Goal: Task Accomplishment & Management: Use online tool/utility

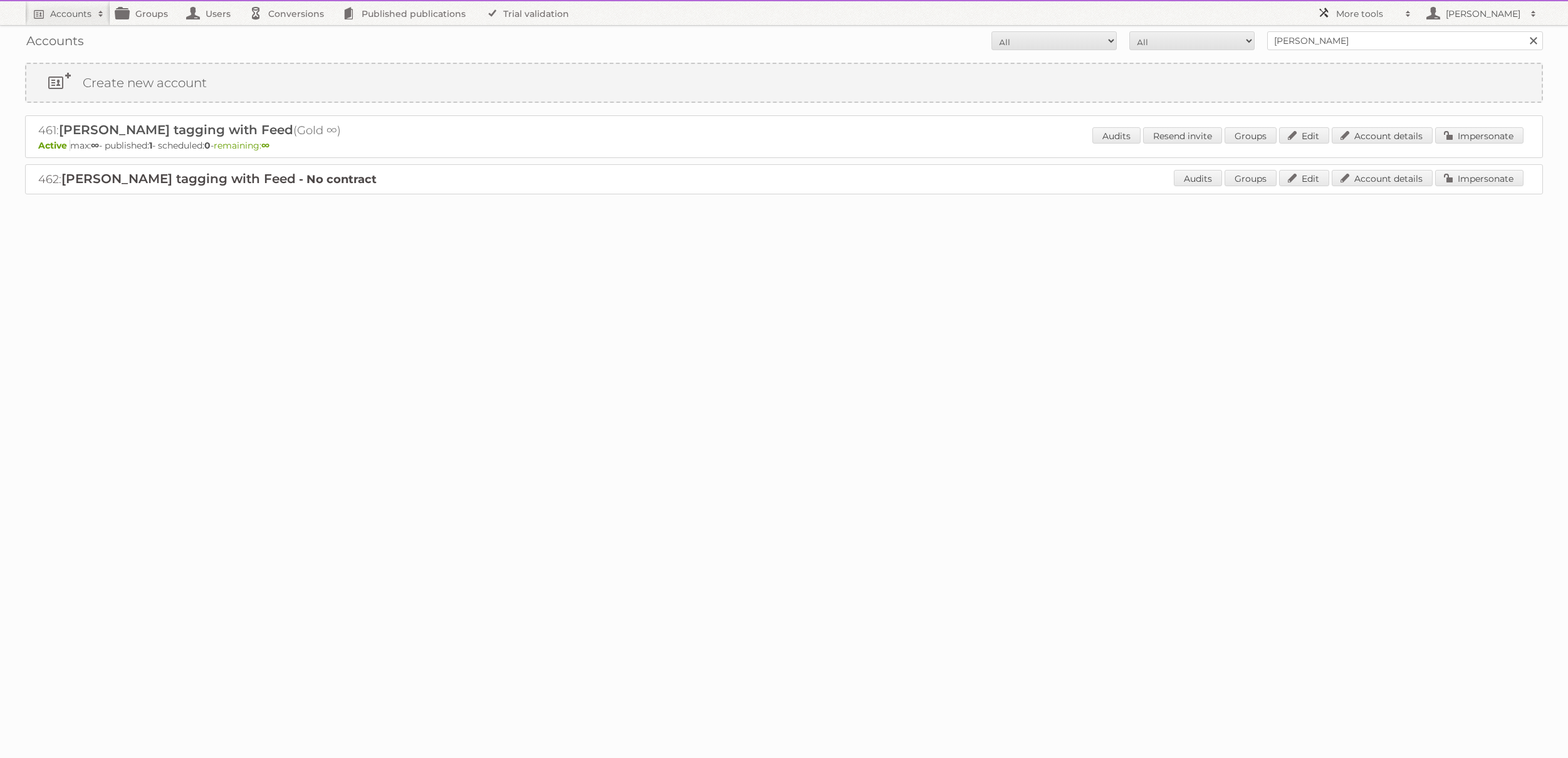
click at [1366, 12] on h2 "More tools" at bounding box center [1367, 14] width 63 height 12
click at [1354, 166] on link "Beta Features" at bounding box center [1373, 167] width 124 height 19
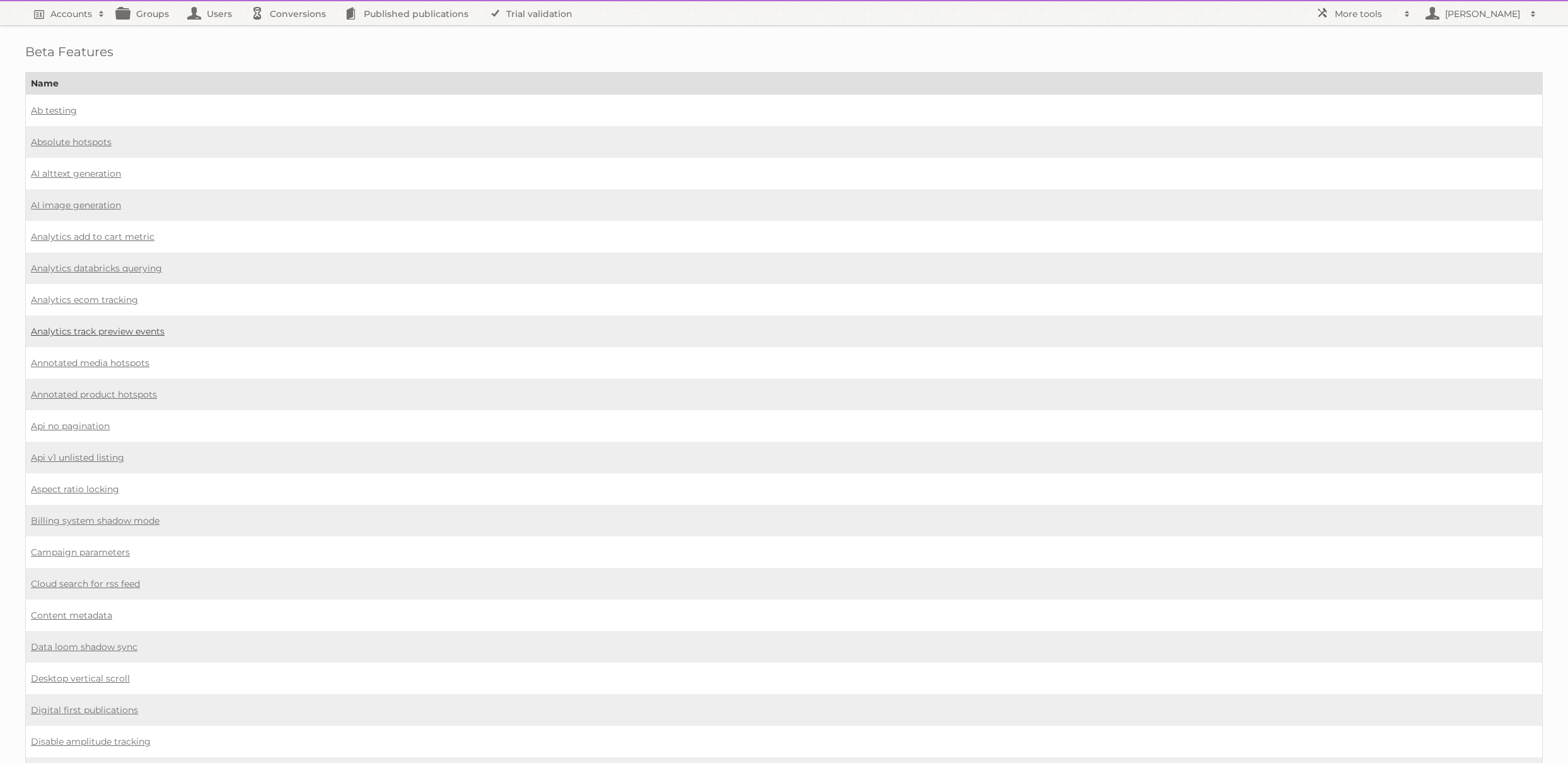
click at [89, 331] on link "Analytics track preview events" at bounding box center [97, 331] width 134 height 11
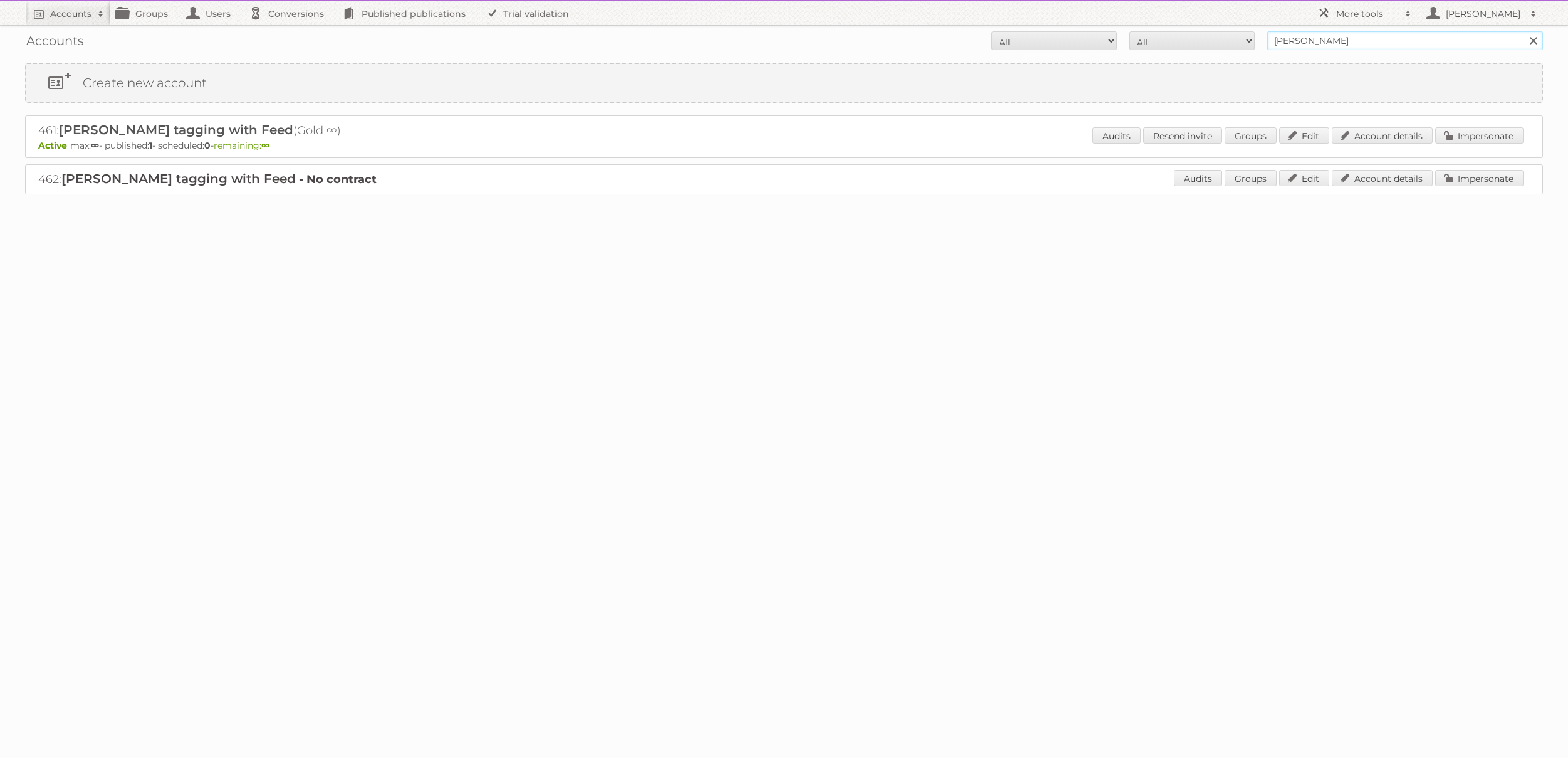
click at [1370, 36] on input "[PERSON_NAME]" at bounding box center [1405, 41] width 276 height 19
click at [1524, 31] on input "Search" at bounding box center [1533, 41] width 19 height 19
click at [42, 130] on h2 "461: Paolo SKU tagging with Feed (Gold ∞)" at bounding box center [257, 130] width 439 height 17
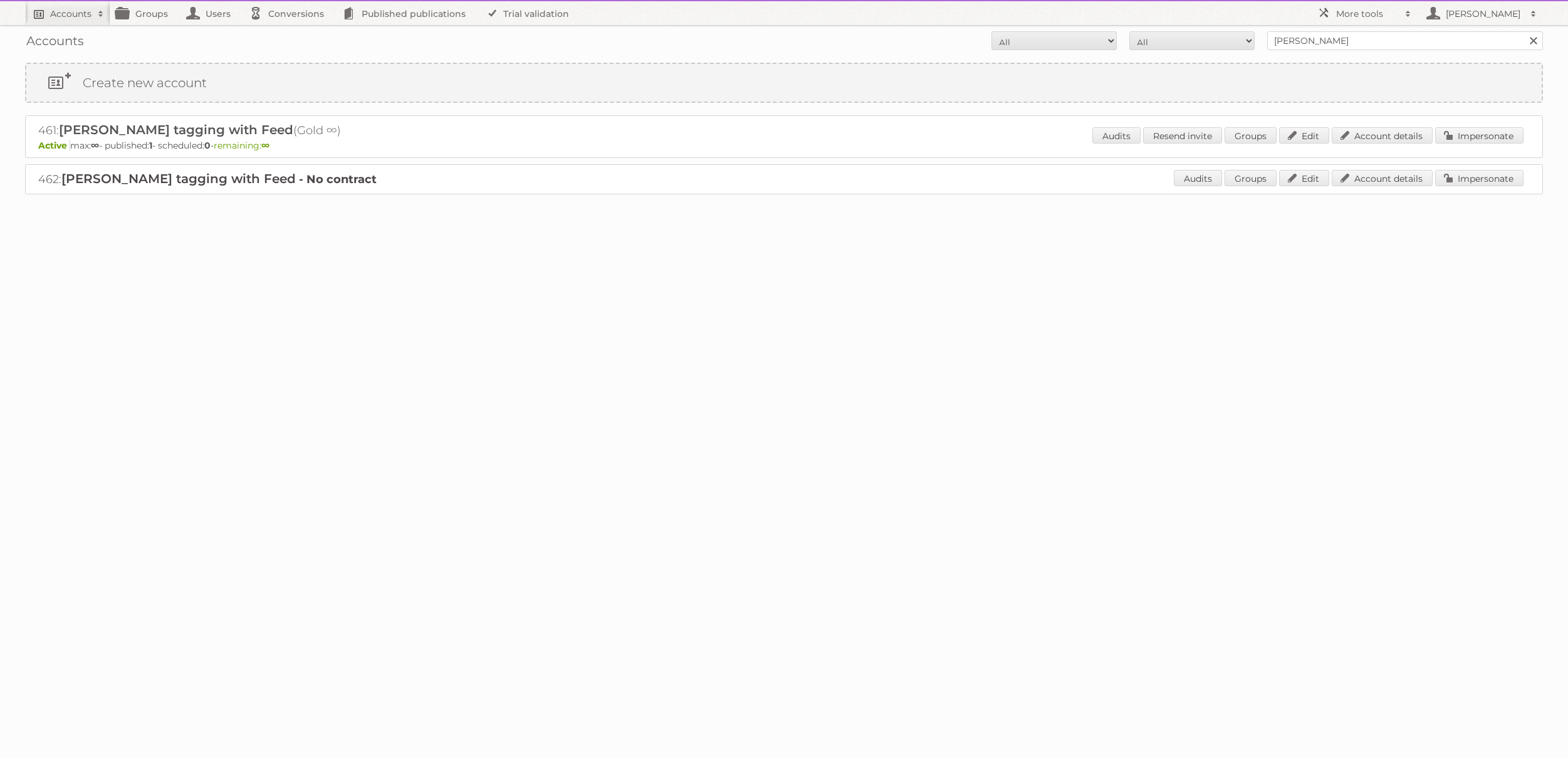
copy h2 "461"
click at [1352, 16] on h2 "More tools" at bounding box center [1367, 14] width 63 height 12
click at [1361, 147] on link "Plan Cancellations" at bounding box center [1373, 148] width 124 height 19
click at [1354, 12] on h2 "More tools" at bounding box center [1367, 14] width 63 height 12
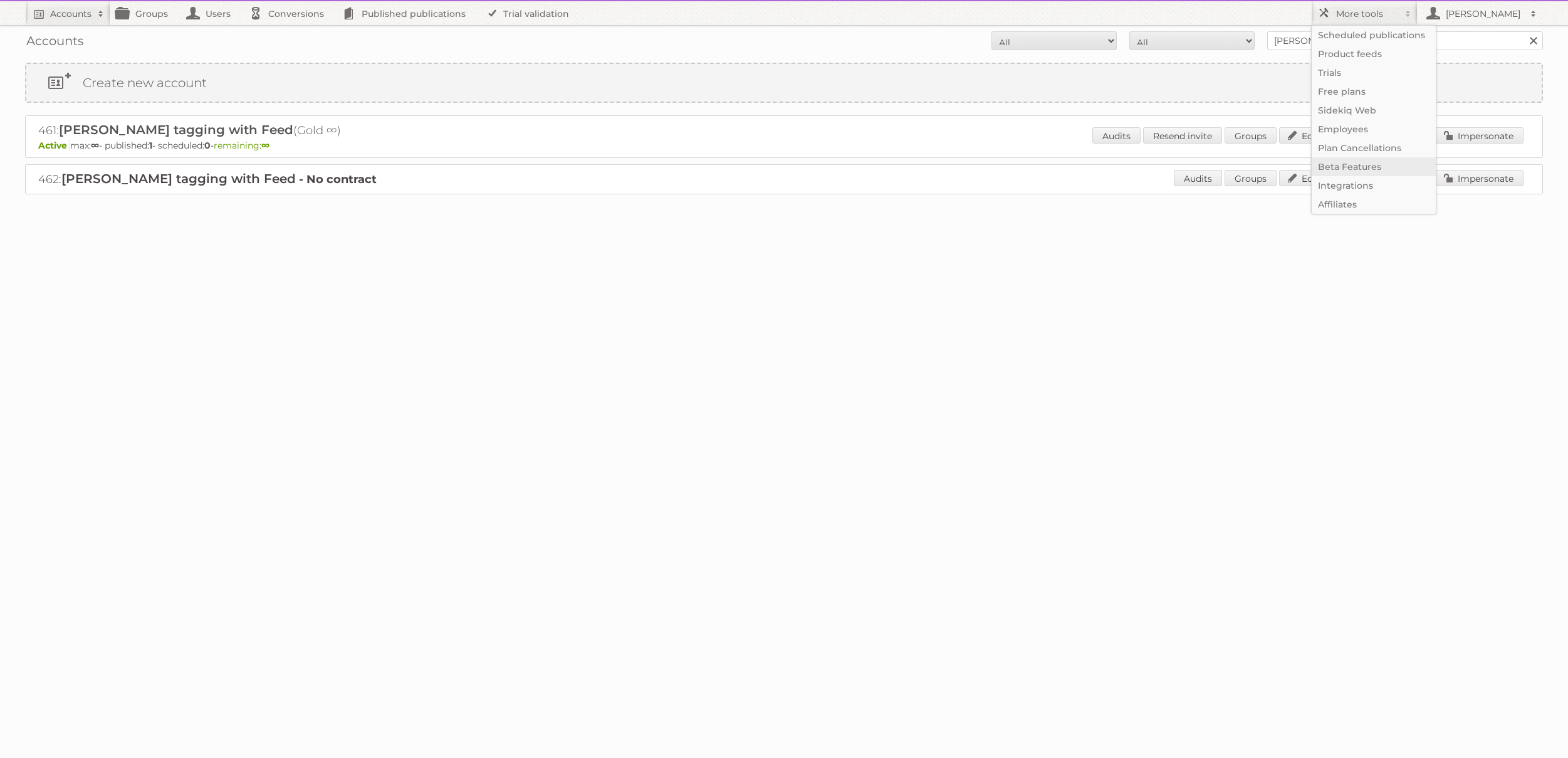
click at [1340, 163] on link "Beta Features" at bounding box center [1373, 167] width 124 height 19
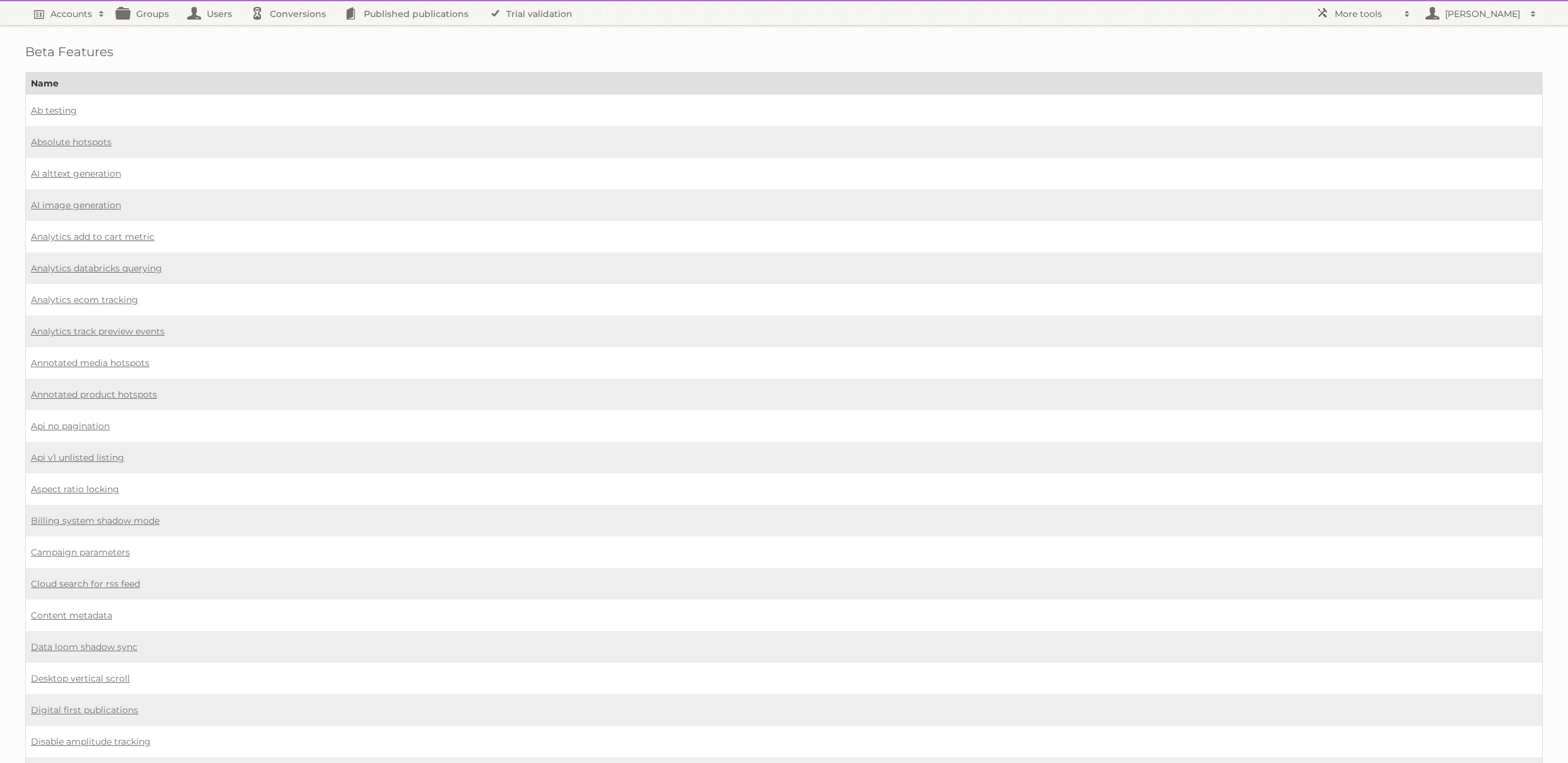
click at [99, 325] on td "Analytics track preview events" at bounding box center [784, 332] width 1517 height 32
drag, startPoint x: 101, startPoint y: 327, endPoint x: 127, endPoint y: 332, distance: 26.5
click at [101, 327] on link "Analytics track preview events" at bounding box center [97, 331] width 134 height 11
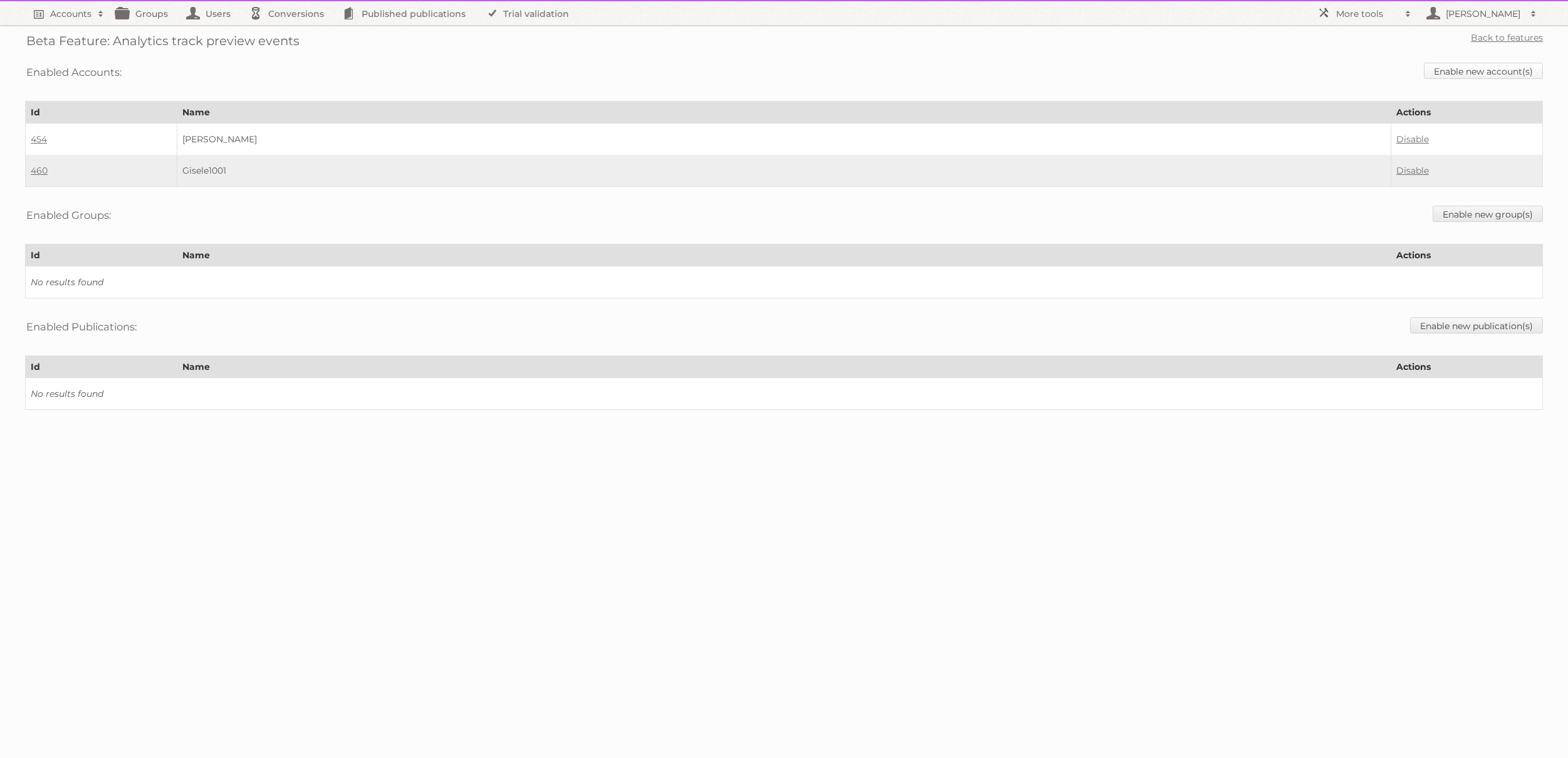
click at [1457, 63] on link "Enable new account(s)" at bounding box center [1483, 70] width 119 height 17
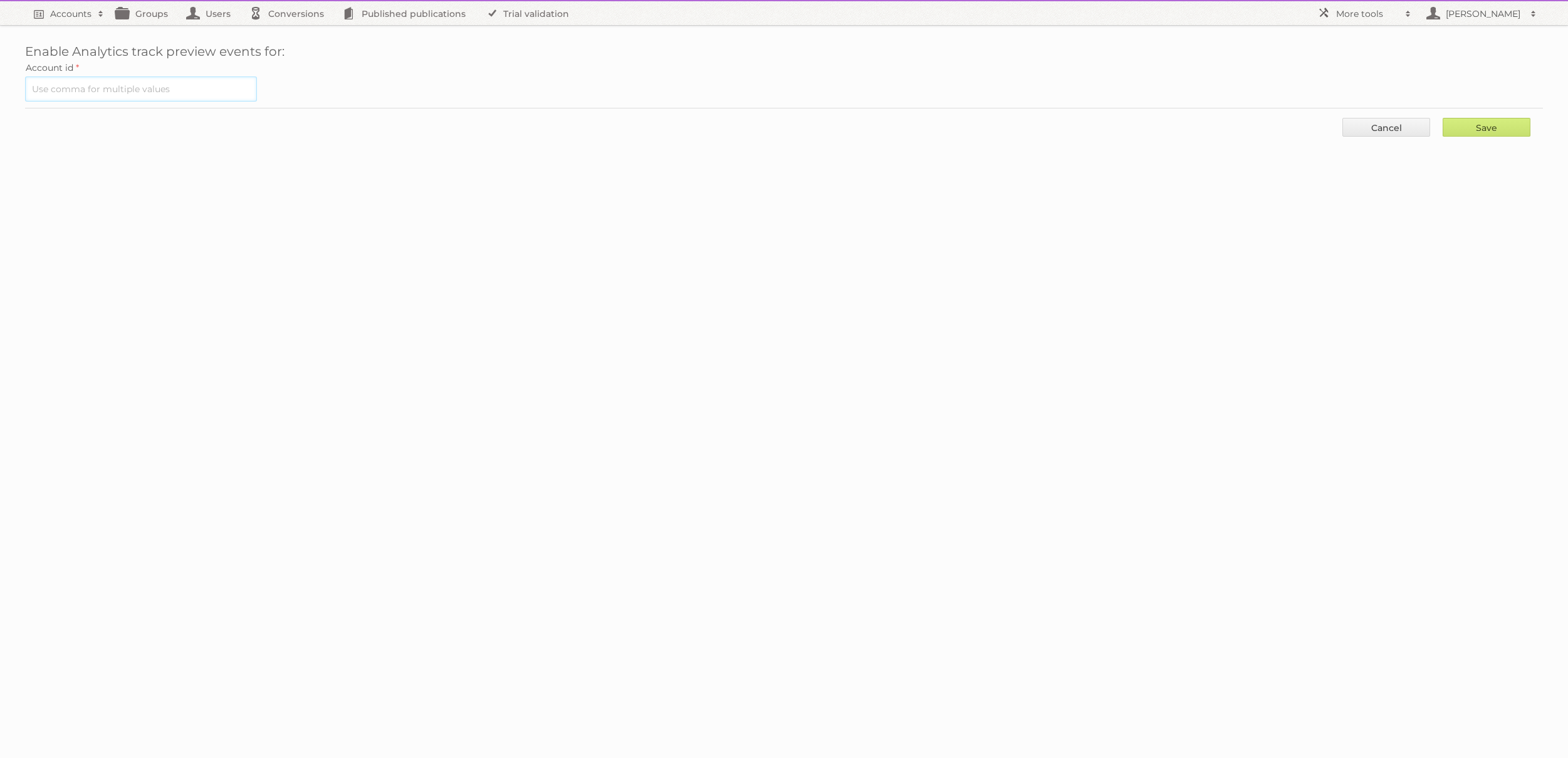
click at [249, 82] on input "text" at bounding box center [141, 89] width 232 height 25
paste input "461"
type input "461"
click at [1443, 118] on input "Save" at bounding box center [1486, 128] width 88 height 19
type input "..."
